Goal: Task Accomplishment & Management: Use online tool/utility

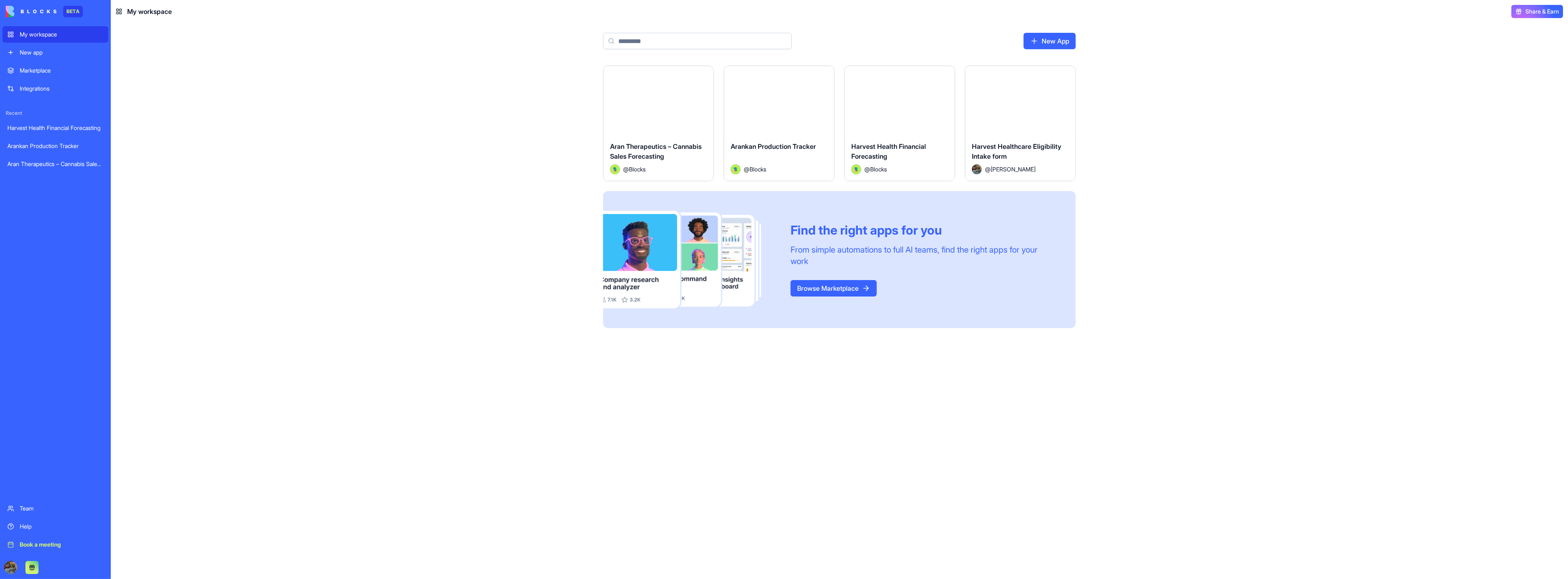
click at [773, 102] on button "Launch" at bounding box center [778, 101] width 61 height 16
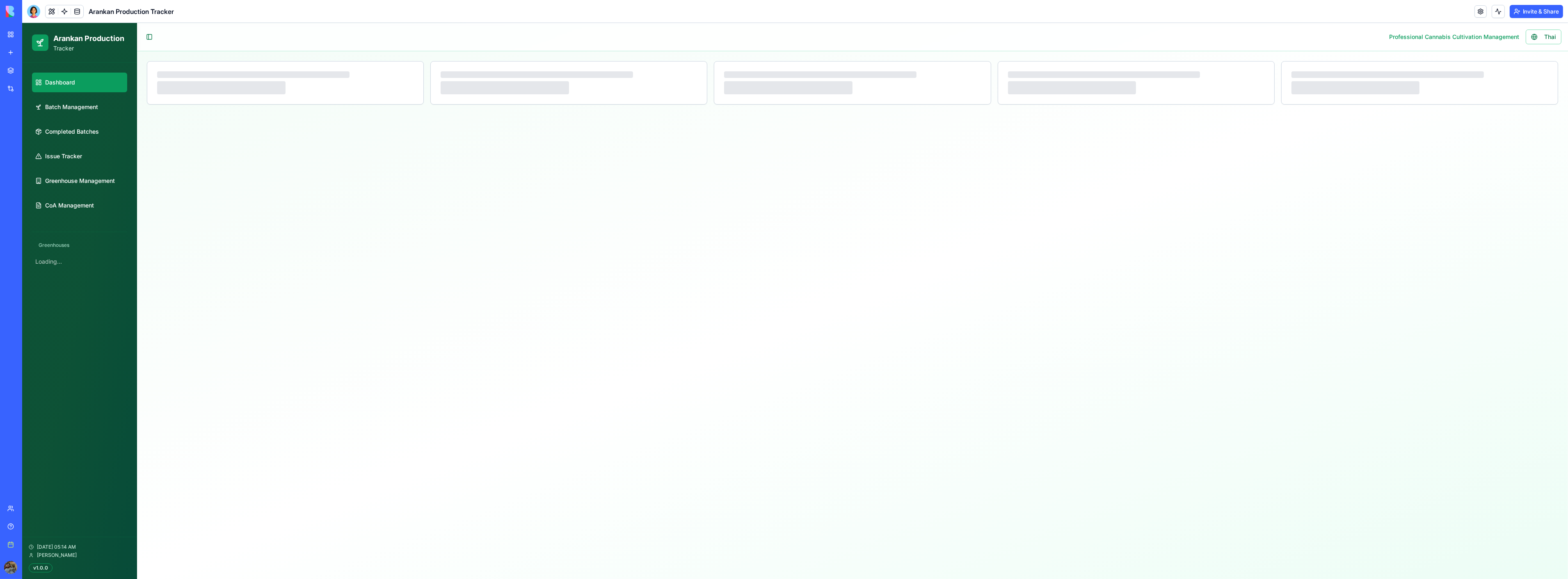
select select "**"
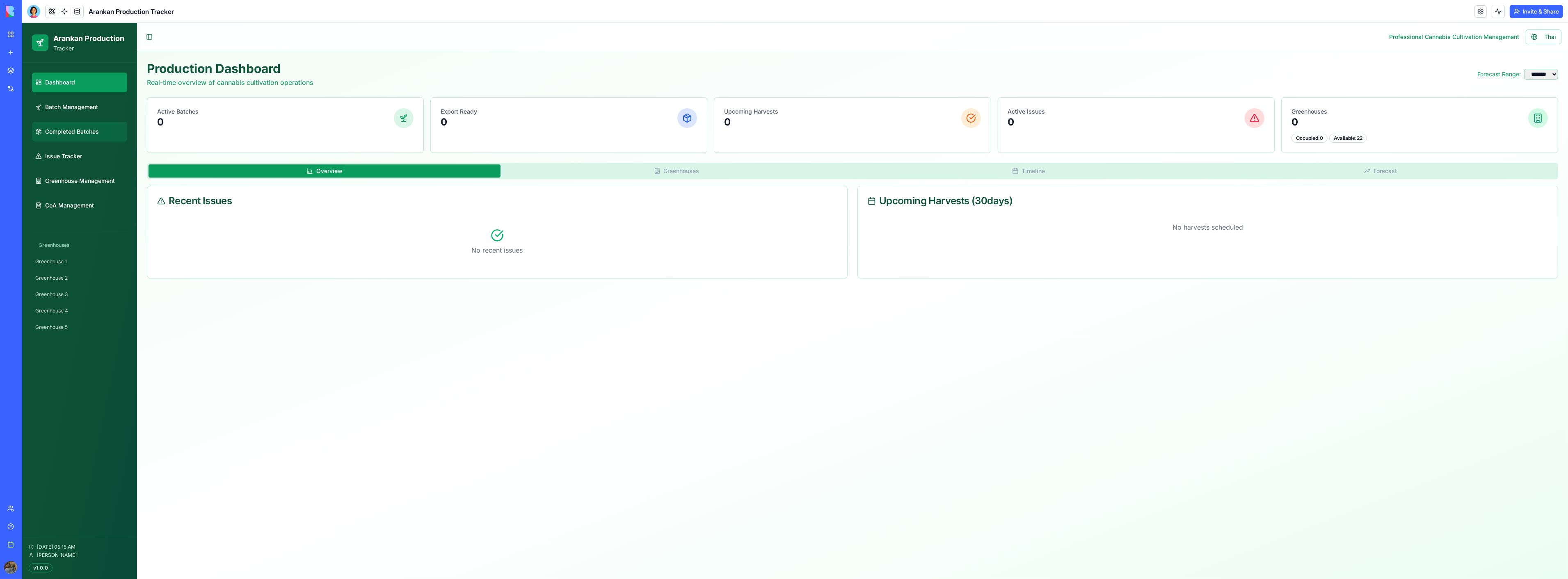
click at [94, 132] on span "Completed Batches" at bounding box center [72, 131] width 53 height 8
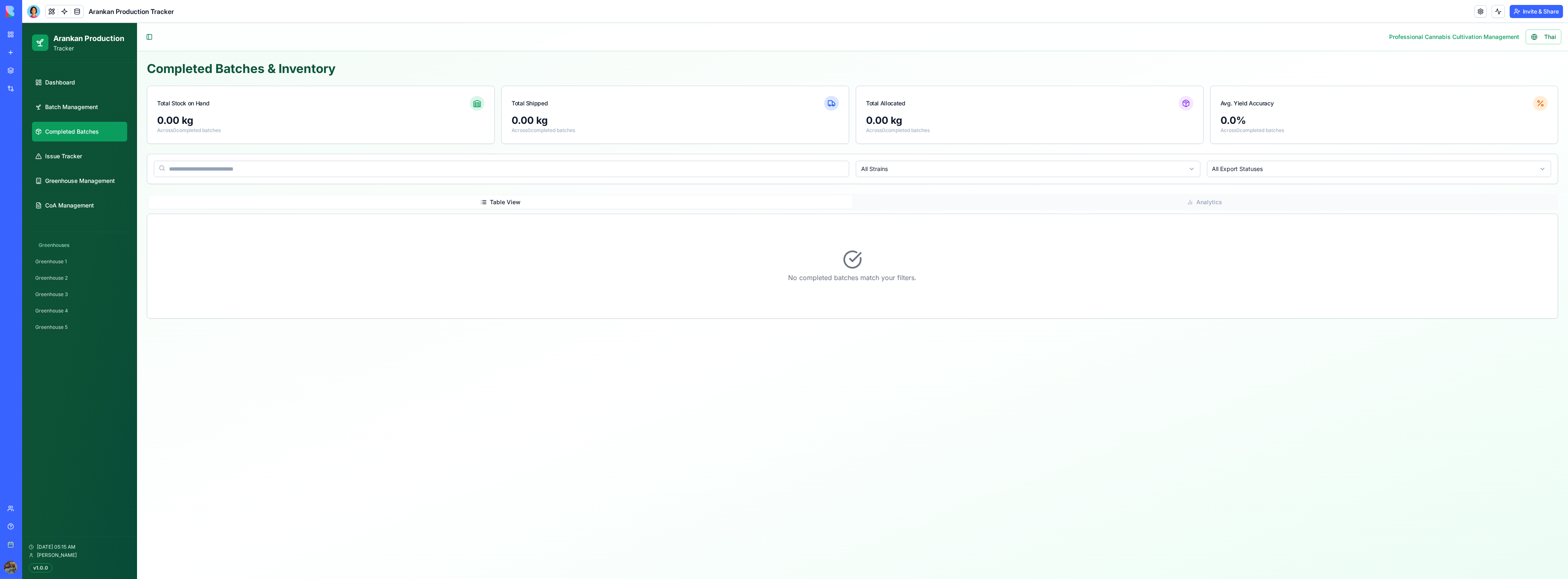
click at [1086, 172] on html "Arankan Production Tracker Dashboard Batch Management Completed Batches Issue T…" at bounding box center [795, 301] width 1546 height 557
click at [754, 161] on html "Arankan Production Tracker Dashboard Batch Management Completed Batches Issue T…" at bounding box center [795, 301] width 1546 height 557
click at [746, 167] on input at bounding box center [501, 169] width 695 height 16
click at [1358, 163] on html "Arankan Production Tracker Dashboard Batch Management Completed Batches Issue T…" at bounding box center [795, 301] width 1546 height 557
click at [1193, 356] on html "Arankan Production Tracker Dashboard Batch Management Completed Batches Issue T…" at bounding box center [795, 301] width 1546 height 557
